Goal: Task Accomplishment & Management: Use online tool/utility

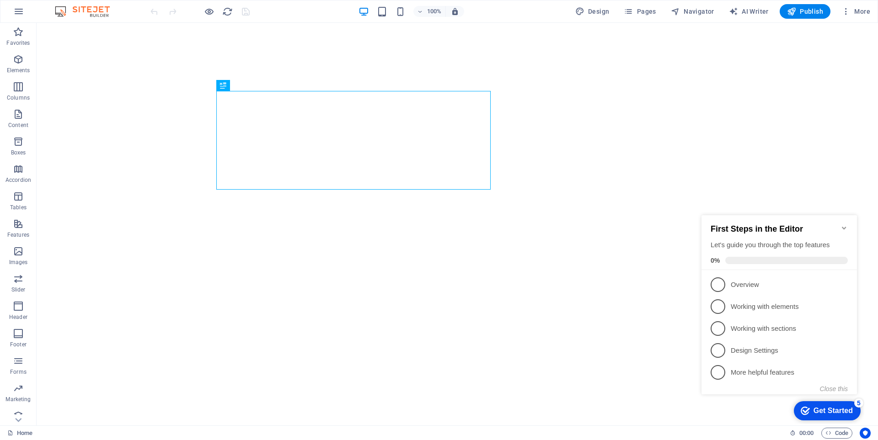
click at [847, 225] on icon "Minimize checklist" at bounding box center [843, 227] width 7 height 7
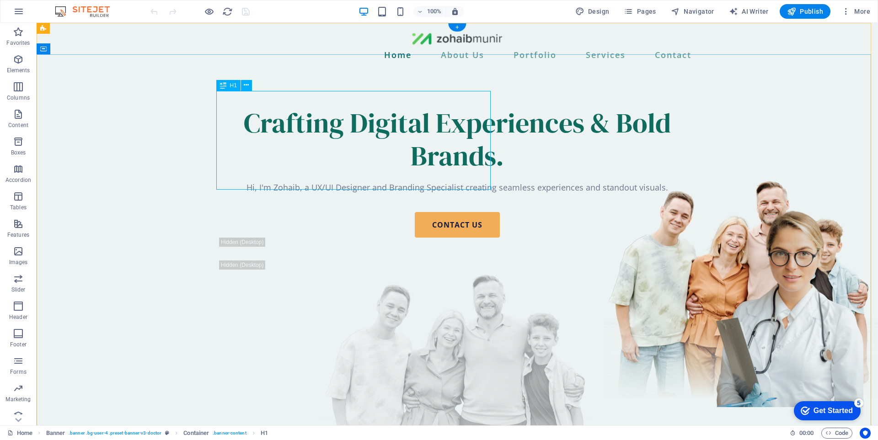
click at [362, 124] on div "Crafting Digital Experiences & Bold Brands." at bounding box center [456, 140] width 475 height 66
drag, startPoint x: 362, startPoint y: 124, endPoint x: 201, endPoint y: 123, distance: 160.9
click at [362, 123] on div "Crafting Digital Experiences & Bold Brands." at bounding box center [456, 140] width 475 height 66
click at [212, 123] on div "Crafting Digital Experiences & Bold Brands. Hi, I'm Zohaib, a UX/UI Designer an…" at bounding box center [457, 299] width 490 height 459
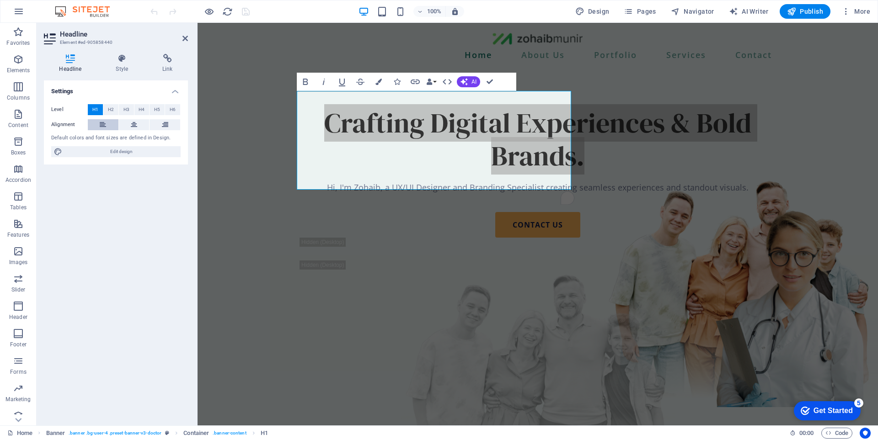
click at [110, 126] on button at bounding box center [103, 124] width 31 height 11
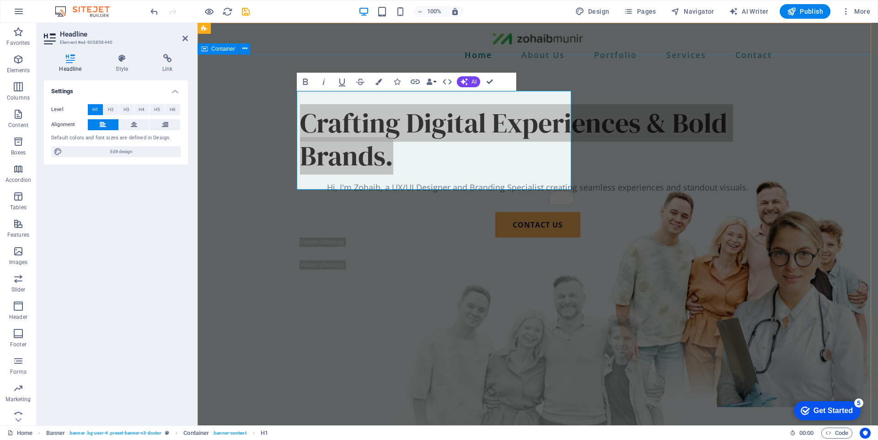
click at [227, 175] on div "Crafting Digital Experiences & Bold Brands. Hi, I'm Zohaib, a UX/UI Designer an…" at bounding box center [537, 299] width 680 height 459
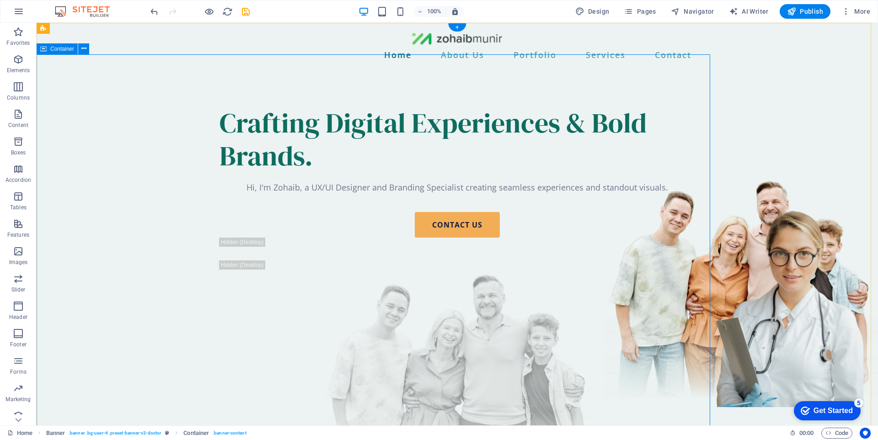
click at [774, 226] on div "Crafting Digital Experiences & Bold Brands. Hi, I'm Zohaib, a UX/UI Designer an…" at bounding box center [457, 299] width 841 height 459
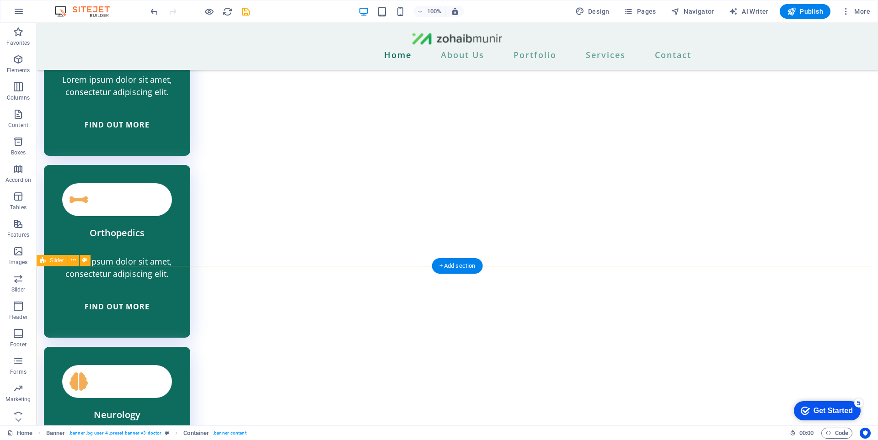
scroll to position [2149, 0]
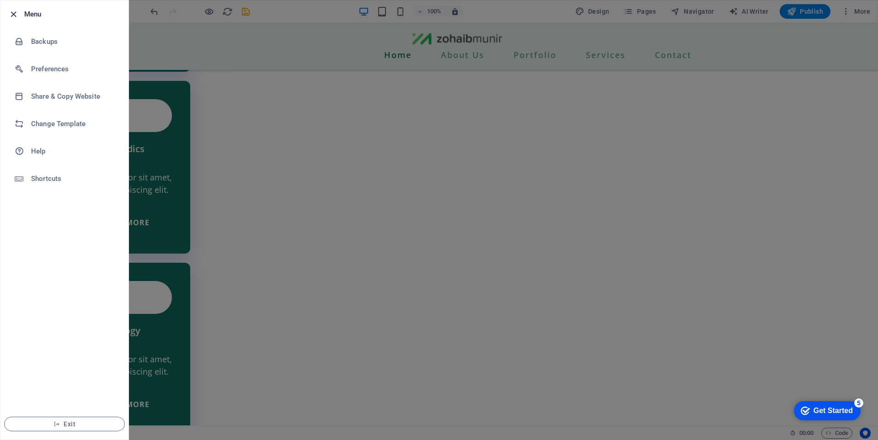
click at [14, 13] on icon "button" at bounding box center [13, 14] width 11 height 11
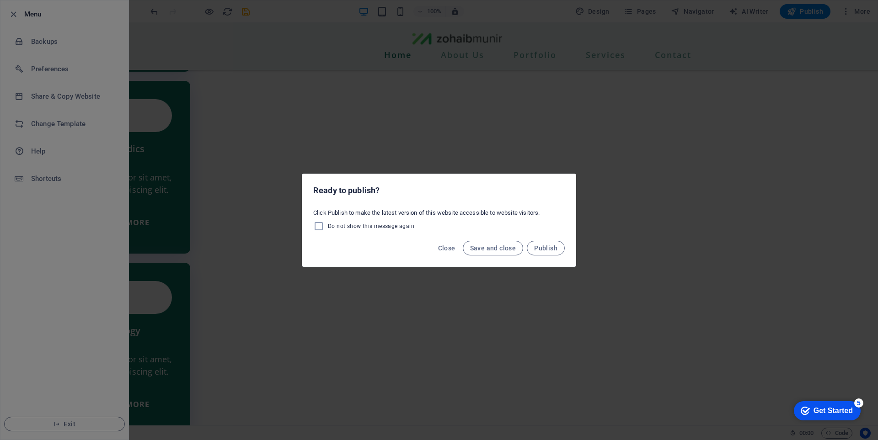
click at [485, 43] on div "Ready to publish? Click Publish to make the latest version of this website acce…" at bounding box center [439, 220] width 878 height 440
click at [509, 251] on span "Save and close" at bounding box center [493, 248] width 46 height 7
